Goal: Information Seeking & Learning: Understand process/instructions

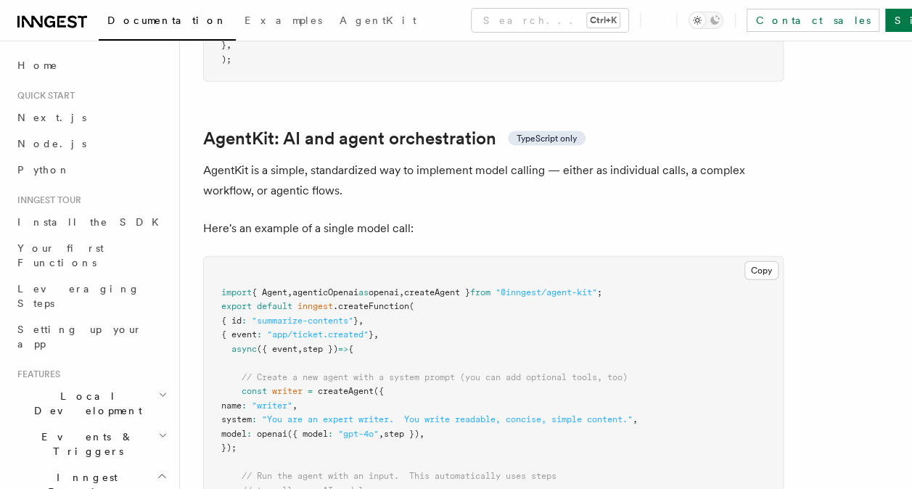
scroll to position [4203, 0]
click at [438, 288] on span "createAgent }" at bounding box center [437, 293] width 66 height 10
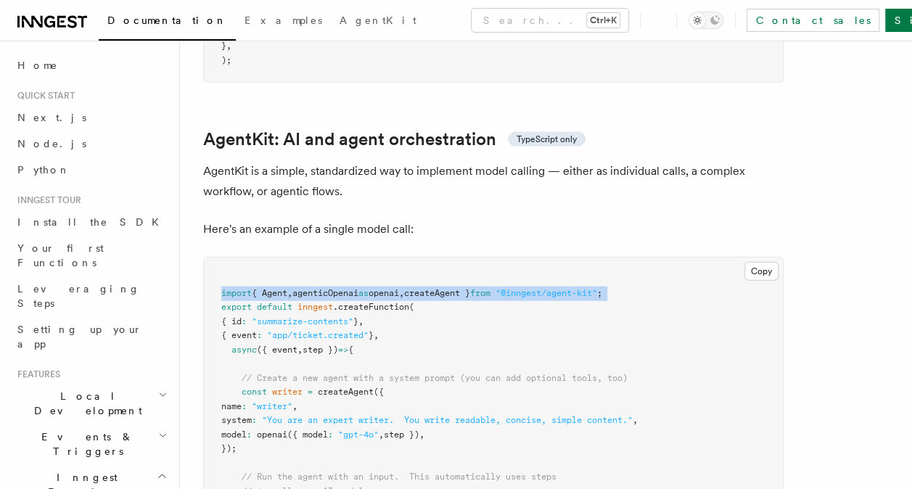
click at [438, 288] on span "createAgent }" at bounding box center [437, 293] width 66 height 10
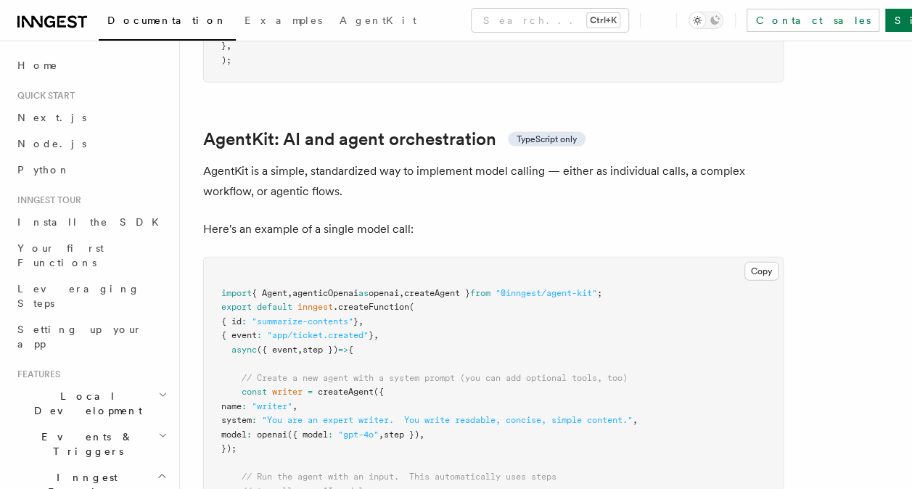
click at [271, 391] on pre "import { Agent , agenticOpenai as openai , createAgent } from "@inngest/agent-k…" at bounding box center [493, 413] width 579 height 312
drag, startPoint x: 242, startPoint y: 309, endPoint x: 268, endPoint y: 376, distance: 71.6
click at [268, 376] on pre "import { Agent , agenticOpenai as openai , createAgent } from "@inngest/agent-k…" at bounding box center [493, 413] width 579 height 312
copy code "// Create a new agent with a system prompt (you can add optional tools, too) co…"
click at [641, 219] on p "Here's an example of a single model call:" at bounding box center [493, 229] width 580 height 20
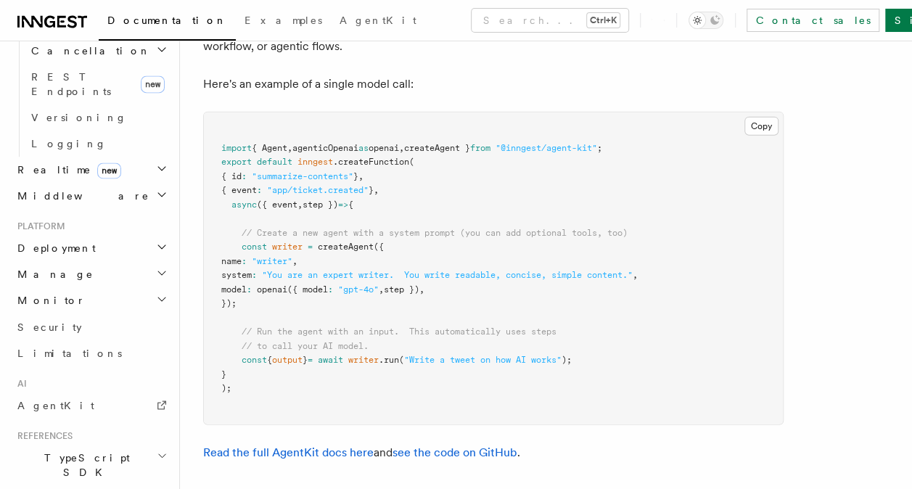
scroll to position [1092, 0]
click at [156, 397] on icon at bounding box center [162, 403] width 12 height 12
